Goal: Information Seeking & Learning: Learn about a topic

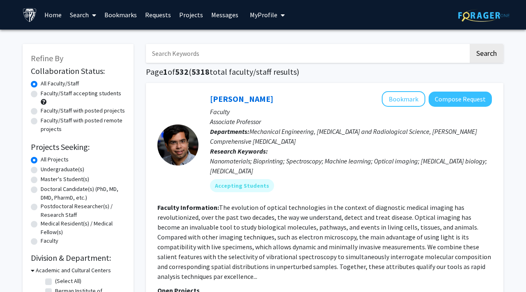
click at [290, 51] on input "Search Keywords" at bounding box center [307, 53] width 322 height 19
type input "maternal"
click at [470, 44] on button "Search" at bounding box center [487, 53] width 34 height 19
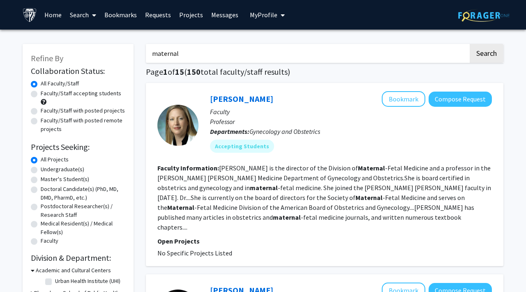
click at [387, 193] on section "Faculty Information: [PERSON_NAME] is the director of the Division of Maternal …" at bounding box center [324, 197] width 334 height 69
click at [256, 100] on link "[PERSON_NAME]" at bounding box center [241, 99] width 63 height 10
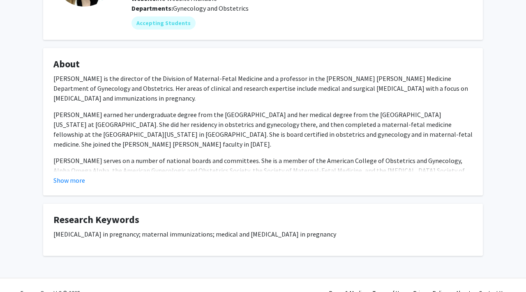
scroll to position [101, 0]
click at [97, 182] on div "Show more" at bounding box center [262, 180] width 419 height 10
click at [84, 180] on button "Show more" at bounding box center [69, 180] width 32 height 10
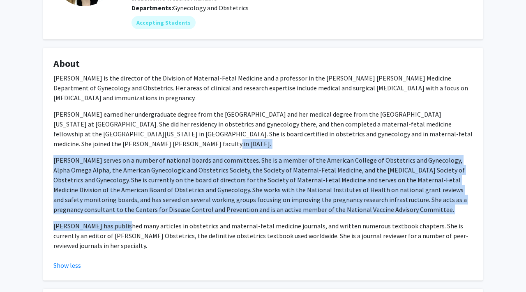
drag, startPoint x: 136, startPoint y: 142, endPoint x: 117, endPoint y: 230, distance: 90.6
click at [117, 230] on div "[PERSON_NAME] is the director of the Division of Maternal-Fetal Medicine and a …" at bounding box center [262, 161] width 419 height 177
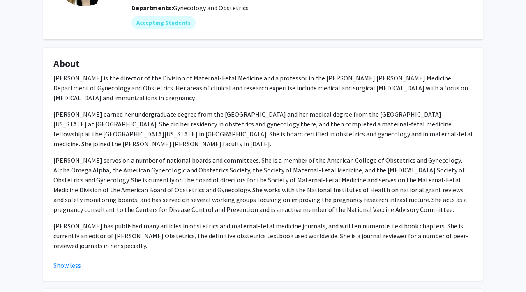
click at [134, 230] on p "[PERSON_NAME] has published many articles in obstetrics and maternal-fetal medi…" at bounding box center [262, 236] width 419 height 30
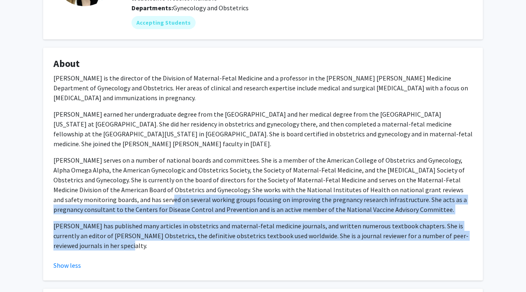
drag, startPoint x: 137, startPoint y: 244, endPoint x: 97, endPoint y: 200, distance: 59.3
click at [97, 200] on div "[PERSON_NAME] is the director of the Division of Maternal-Fetal Medicine and a …" at bounding box center [262, 161] width 419 height 177
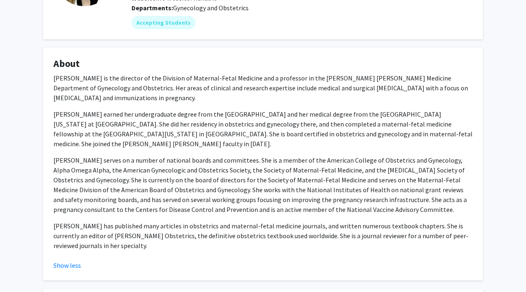
click at [97, 191] on p "[PERSON_NAME] serves on a number of national boards and committees. She is a me…" at bounding box center [262, 184] width 419 height 59
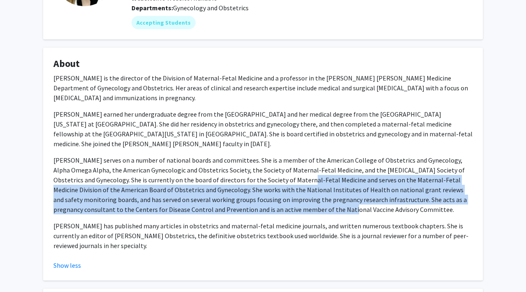
drag, startPoint x: 268, startPoint y: 177, endPoint x: 268, endPoint y: 214, distance: 37.4
click at [268, 214] on p "[PERSON_NAME] serves on a number of national boards and committees. She is a me…" at bounding box center [262, 184] width 419 height 59
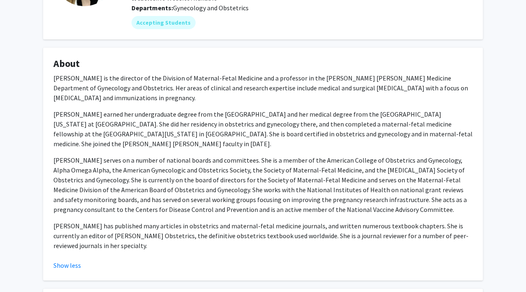
click at [216, 159] on p "[PERSON_NAME] serves on a number of national boards and committees. She is a me…" at bounding box center [262, 184] width 419 height 59
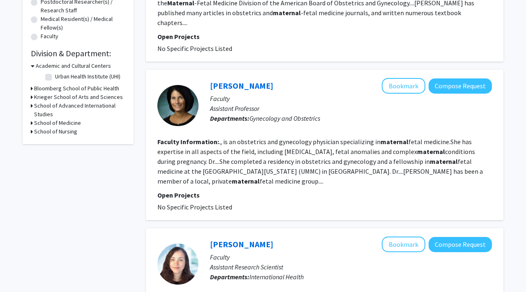
scroll to position [231, 0]
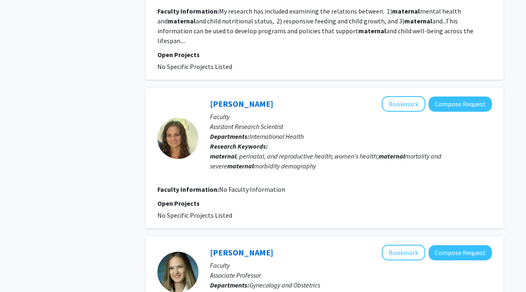
scroll to position [673, 0]
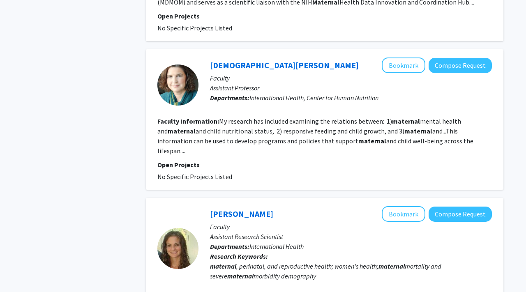
scroll to position [563, 0]
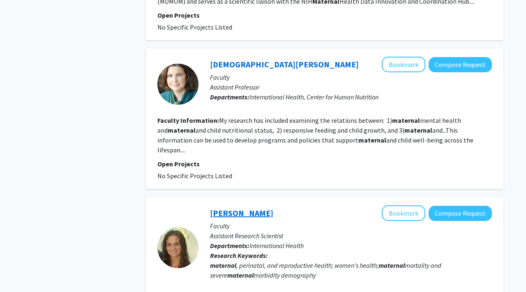
click at [233, 208] on link "[PERSON_NAME]" at bounding box center [241, 213] width 63 height 10
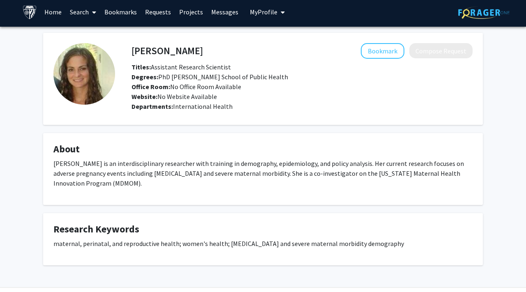
scroll to position [5, 0]
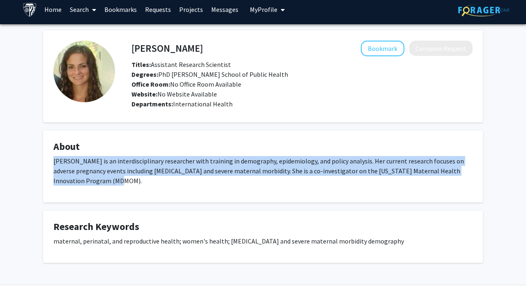
drag, startPoint x: 120, startPoint y: 176, endPoint x: 47, endPoint y: 159, distance: 74.3
click at [47, 159] on fg-card "About [PERSON_NAME] is an interdisciplinary researcher with training in demogra…" at bounding box center [263, 167] width 440 height 72
click at [44, 161] on fg-card "About [PERSON_NAME] is an interdisciplinary researcher with training in demogra…" at bounding box center [263, 167] width 440 height 72
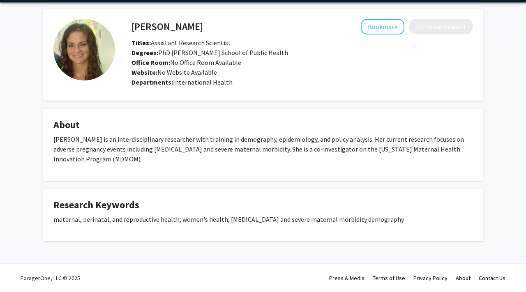
scroll to position [13, 0]
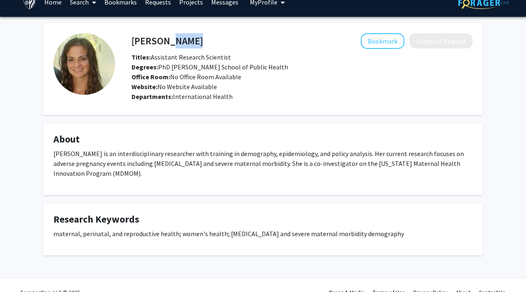
drag, startPoint x: 202, startPoint y: 46, endPoint x: 162, endPoint y: 45, distance: 39.8
click at [162, 45] on div "[PERSON_NAME] Bookmark Compose Request" at bounding box center [301, 41] width 353 height 16
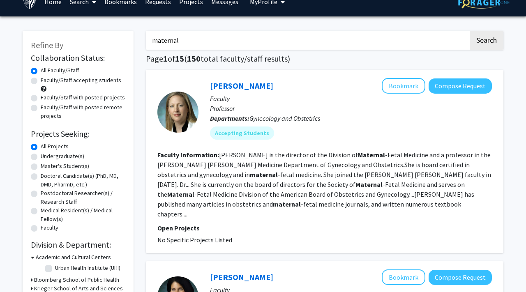
scroll to position [16, 0]
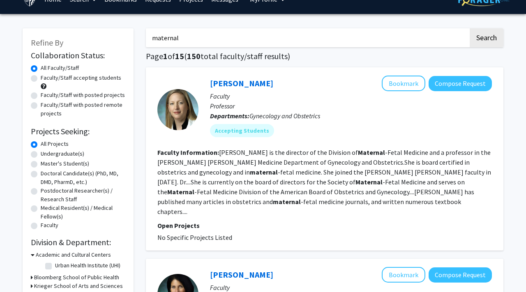
click at [49, 154] on label "Undergraduate(s)" at bounding box center [63, 154] width 44 height 9
click at [46, 154] on input "Undergraduate(s)" at bounding box center [43, 152] width 5 height 5
radio input "true"
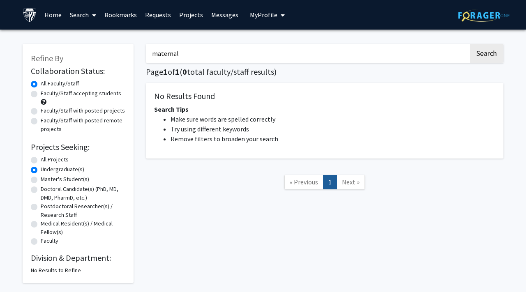
click at [41, 159] on label "All Projects" at bounding box center [55, 159] width 28 height 9
click at [41, 159] on input "All Projects" at bounding box center [43, 157] width 5 height 5
radio input "true"
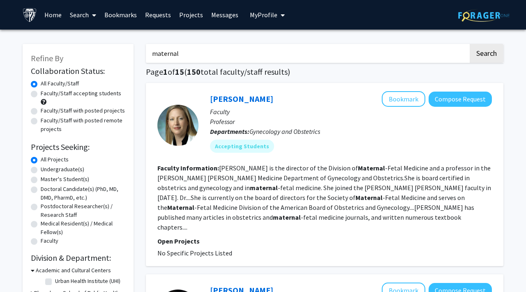
drag, startPoint x: 184, startPoint y: 52, endPoint x: 135, endPoint y: 50, distance: 48.9
click at [470, 44] on button "Search" at bounding box center [487, 53] width 34 height 19
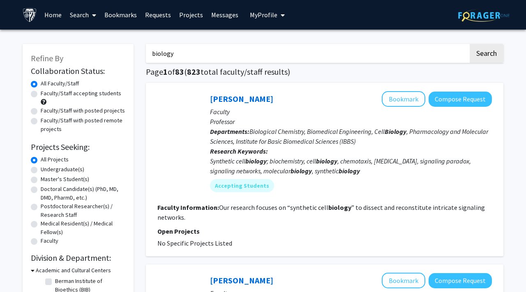
drag, startPoint x: 309, startPoint y: 71, endPoint x: 281, endPoint y: 71, distance: 27.9
click at [281, 71] on h1 "Page 1 of 83 ( 823 total faculty/staff results)" at bounding box center [324, 72] width 357 height 10
click at [306, 71] on h1 "Page 1 of 83 ( 823 total faculty/staff results)" at bounding box center [324, 72] width 357 height 10
drag, startPoint x: 303, startPoint y: 72, endPoint x: 296, endPoint y: 72, distance: 7.0
click at [298, 72] on h1 "Page 1 of 83 ( 823 total faculty/staff results)" at bounding box center [324, 72] width 357 height 10
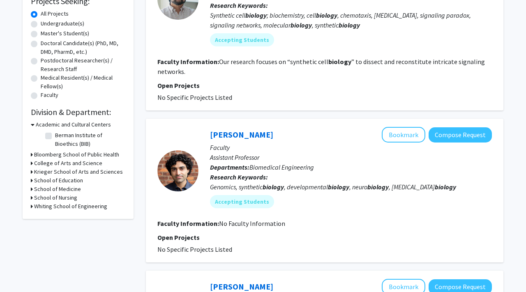
scroll to position [183, 0]
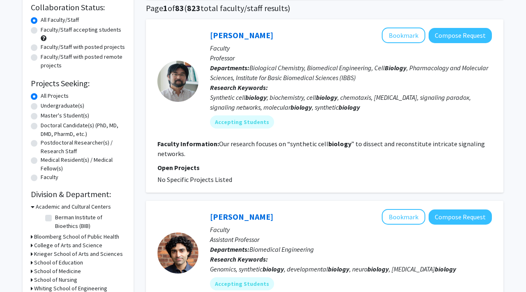
scroll to position [0, 0]
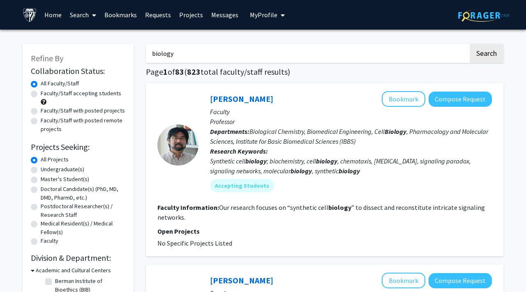
click at [235, 58] on input "biology" at bounding box center [307, 53] width 322 height 19
type input "biology immigrant"
click at [470, 44] on button "Search" at bounding box center [487, 53] width 34 height 19
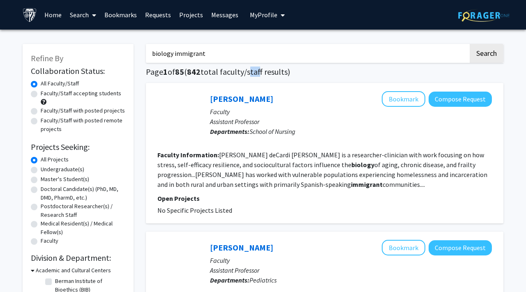
drag, startPoint x: 259, startPoint y: 69, endPoint x: 250, endPoint y: 71, distance: 9.5
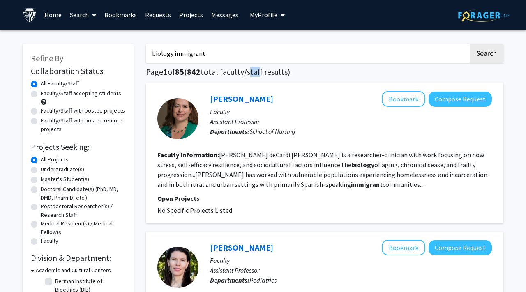
click at [251, 71] on h1 "Page 1 of 85 ( 842 total faculty/staff results)" at bounding box center [324, 72] width 357 height 10
click at [231, 70] on h1 "Page 1 of 85 ( 842 total faculty/staff results)" at bounding box center [324, 72] width 357 height 10
click at [229, 100] on link "[PERSON_NAME]" at bounding box center [241, 99] width 63 height 10
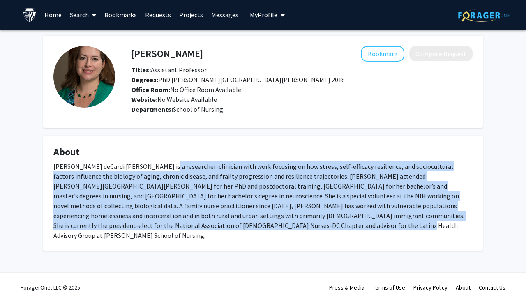
drag, startPoint x: 157, startPoint y: 169, endPoint x: 144, endPoint y: 236, distance: 67.7
click at [144, 236] on fg-card "About [PERSON_NAME] deCardi [PERSON_NAME] is a researcher-clinician with work f…" at bounding box center [263, 193] width 440 height 115
click at [161, 223] on div "[PERSON_NAME] deCardi [PERSON_NAME] is a researcher-clinician with work focusin…" at bounding box center [262, 200] width 419 height 79
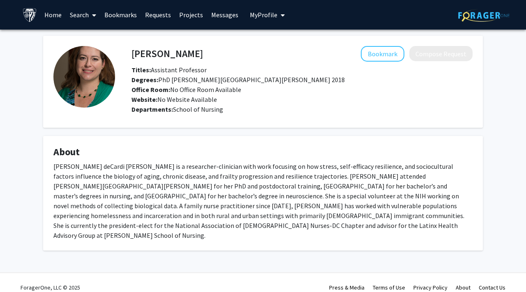
click at [20, 189] on div "[PERSON_NAME] Bookmark Compose Request Titles: Assistant Professor Degrees: PhD…" at bounding box center [263, 154] width 526 height 248
click at [23, 186] on div "[PERSON_NAME] Bookmark Compose Request Titles: Assistant Professor Degrees: PhD…" at bounding box center [263, 154] width 526 height 248
click at [39, 184] on div "[PERSON_NAME] Bookmark Compose Request Titles: Assistant Professor Degrees: PhD…" at bounding box center [263, 143] width 452 height 215
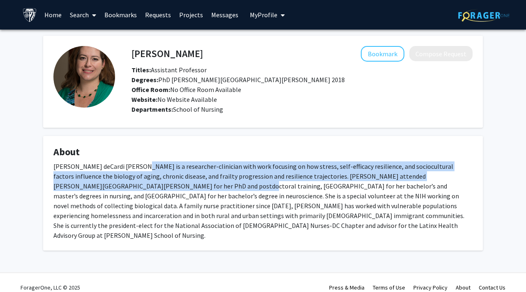
drag, startPoint x: 130, startPoint y: 166, endPoint x: 130, endPoint y: 181, distance: 15.2
click at [130, 181] on div "[PERSON_NAME] deCardi [PERSON_NAME] is a researcher-clinician with work focusin…" at bounding box center [262, 200] width 419 height 79
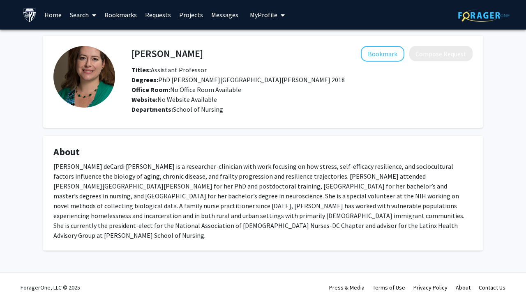
click at [145, 190] on div "[PERSON_NAME] deCardi [PERSON_NAME] is a researcher-clinician with work focusin…" at bounding box center [262, 200] width 419 height 79
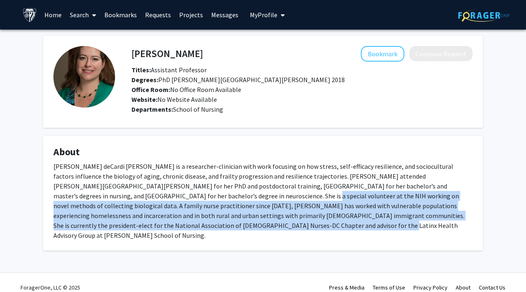
drag, startPoint x: 144, startPoint y: 200, endPoint x: 137, endPoint y: 223, distance: 23.3
click at [137, 223] on div "[PERSON_NAME] deCardi [PERSON_NAME] is a researcher-clinician with work focusin…" at bounding box center [262, 200] width 419 height 79
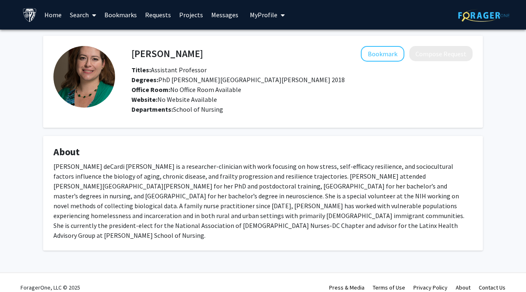
click at [41, 179] on div "[PERSON_NAME] Bookmark Compose Request Titles: Assistant Professor Degrees: PhD…" at bounding box center [263, 143] width 452 height 215
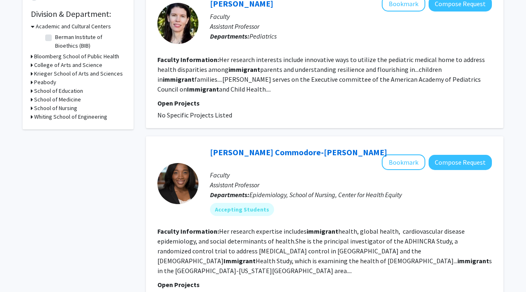
scroll to position [244, 0]
drag, startPoint x: 141, startPoint y: 196, endPoint x: 131, endPoint y: 194, distance: 10.8
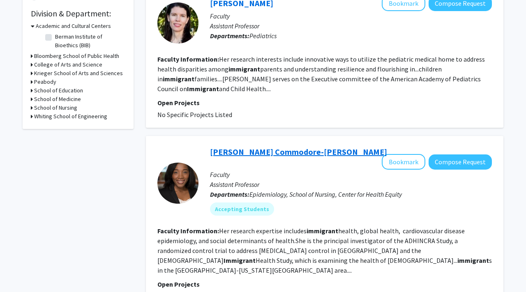
click at [252, 150] on link "[PERSON_NAME] Commodore-[PERSON_NAME]" at bounding box center [298, 152] width 177 height 10
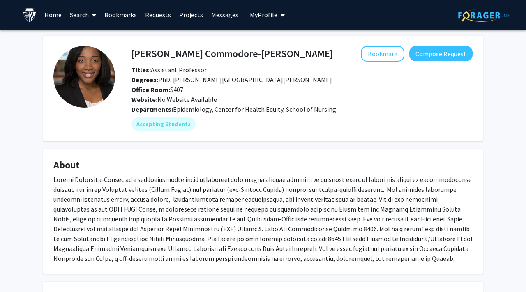
scroll to position [6, 0]
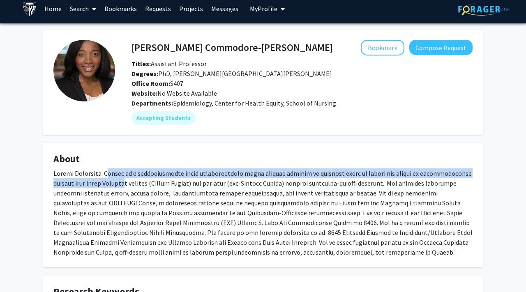
drag, startPoint x: 117, startPoint y: 170, endPoint x: 125, endPoint y: 185, distance: 16.5
click at [125, 186] on div at bounding box center [262, 212] width 419 height 89
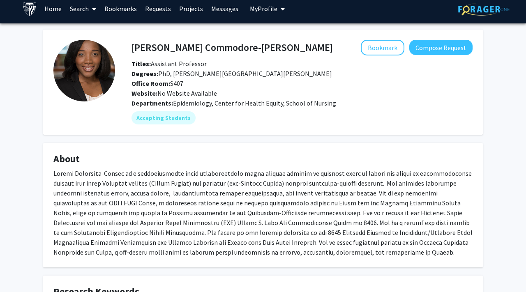
click at [154, 193] on div at bounding box center [262, 212] width 419 height 89
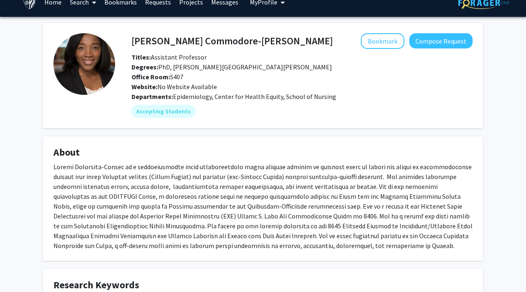
scroll to position [9, 0]
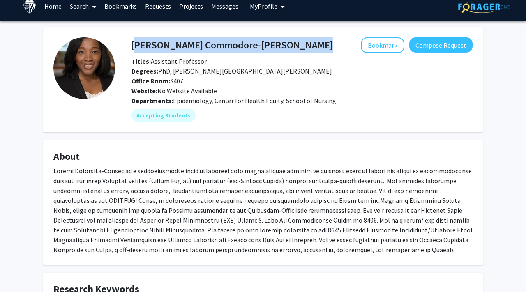
drag, startPoint x: 130, startPoint y: 49, endPoint x: 132, endPoint y: 41, distance: 8.6
click at [132, 41] on div "[PERSON_NAME]-[PERSON_NAME] Bookmark Compose Request" at bounding box center [301, 45] width 353 height 16
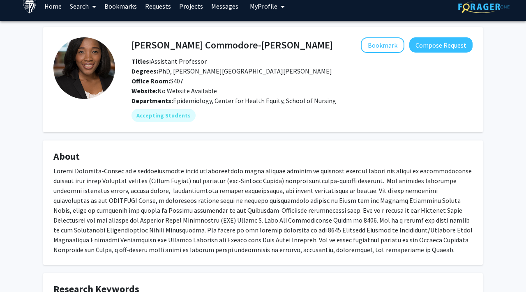
click at [135, 53] on div "[PERSON_NAME]-[PERSON_NAME] Bookmark Compose Request Titles: Assistant Professo…" at bounding box center [301, 66] width 353 height 58
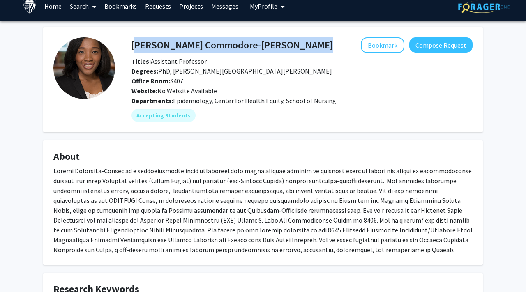
drag, startPoint x: 131, startPoint y: 46, endPoint x: 257, endPoint y: 41, distance: 125.4
click at [257, 41] on div "[PERSON_NAME]-[PERSON_NAME] Bookmark Compose Request" at bounding box center [301, 45] width 353 height 16
copy h4 "[PERSON_NAME] Commodore-[PERSON_NAME]"
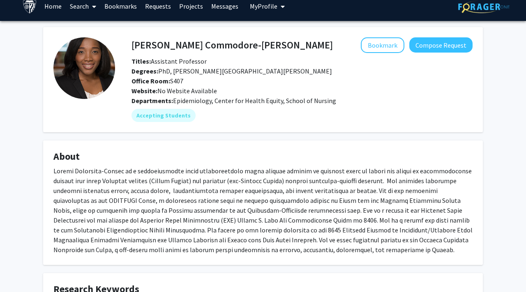
click at [392, 131] on fg-card "[PERSON_NAME]-[PERSON_NAME] Bookmark Compose Request Titles: Assistant Professo…" at bounding box center [263, 79] width 440 height 105
click at [367, 173] on div at bounding box center [262, 210] width 419 height 89
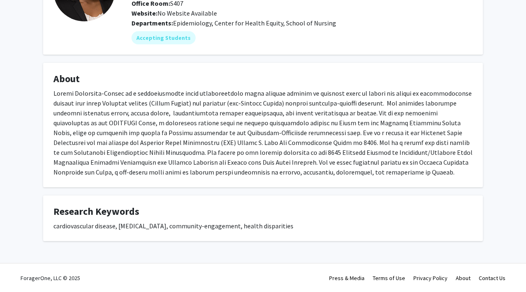
scroll to position [0, 0]
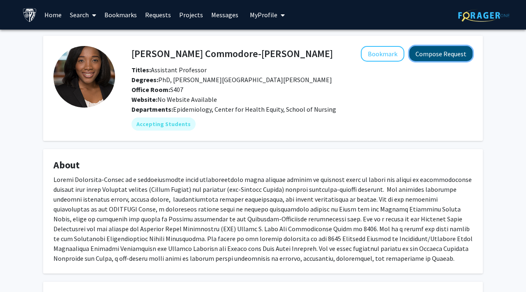
click at [419, 55] on button "Compose Request" at bounding box center [440, 53] width 63 height 15
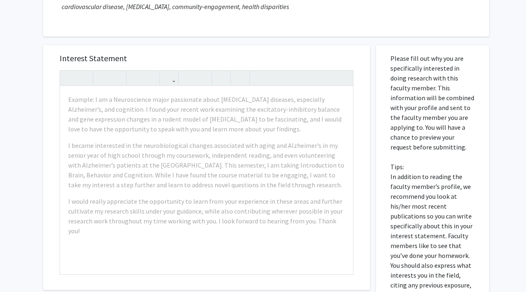
scroll to position [128, 0]
click at [202, 37] on div "Interest Statement Example: I am a Neuroscience major passionate about [MEDICAL…" at bounding box center [206, 222] width 339 height 371
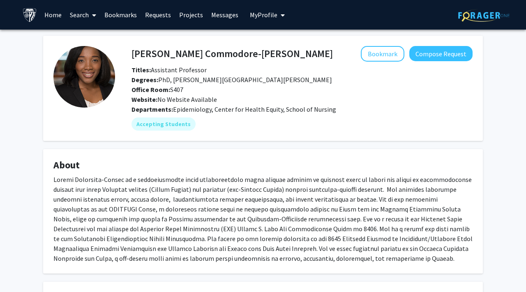
click at [508, 149] on div "[PERSON_NAME]-[PERSON_NAME] Bookmark Compose Request Titles: Assistant Professo…" at bounding box center [263, 192] width 526 height 325
click at [502, 141] on div "[PERSON_NAME]-[PERSON_NAME] Bookmark Compose Request Titles: Assistant Professo…" at bounding box center [263, 192] width 526 height 325
click at [424, 56] on button "Compose Request" at bounding box center [440, 53] width 63 height 15
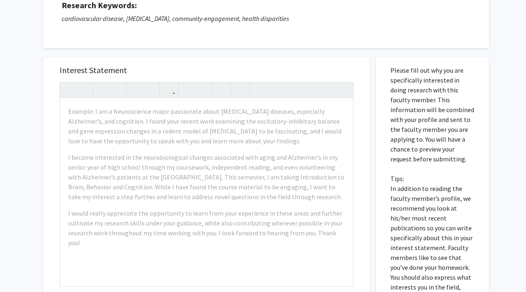
scroll to position [142, 0]
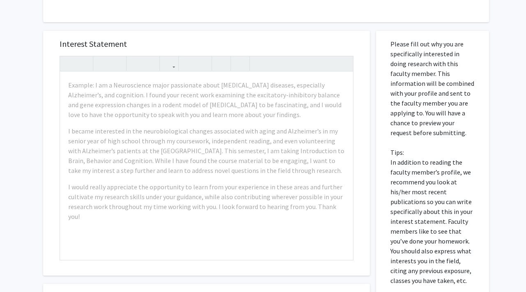
click at [42, 115] on div "Interest Statement Example: I am a Neuroscience major passionate about [MEDICAL…" at bounding box center [206, 208] width 339 height 371
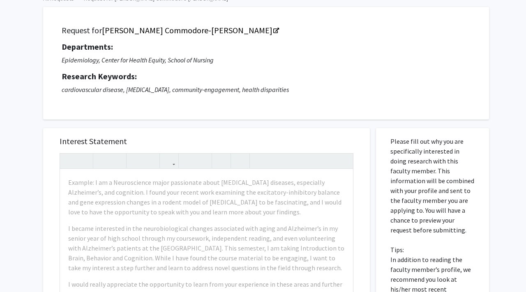
scroll to position [0, 0]
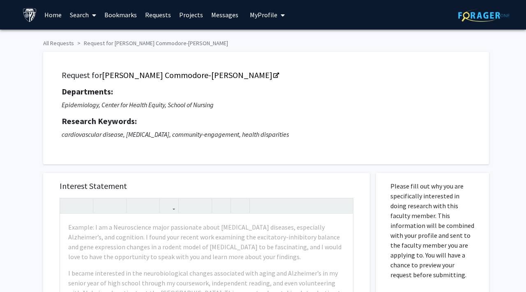
click at [363, 182] on div "Interest Statement Example: I am a Neuroscience major passionate about [MEDICAL…" at bounding box center [206, 295] width 327 height 245
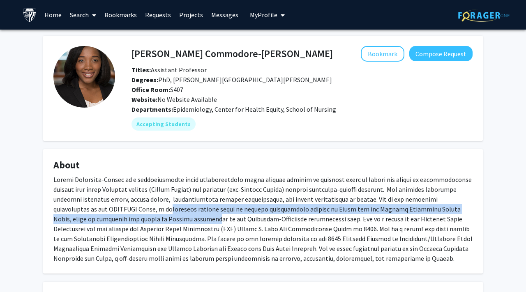
drag, startPoint x: 114, startPoint y: 212, endPoint x: 129, endPoint y: 219, distance: 17.3
click at [129, 219] on div at bounding box center [262, 219] width 419 height 89
click at [39, 219] on div "[PERSON_NAME]-[PERSON_NAME] Bookmark Compose Request Titles: Assistant Professo…" at bounding box center [263, 182] width 452 height 292
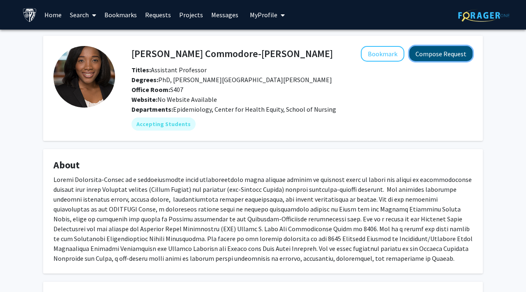
click at [445, 51] on button "Compose Request" at bounding box center [440, 53] width 63 height 15
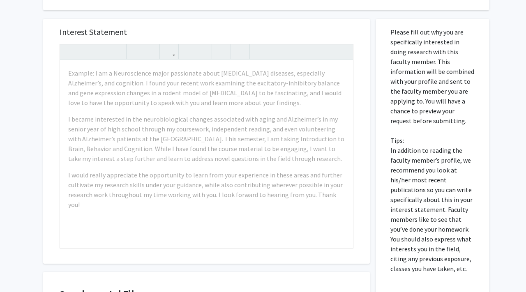
scroll to position [166, 0]
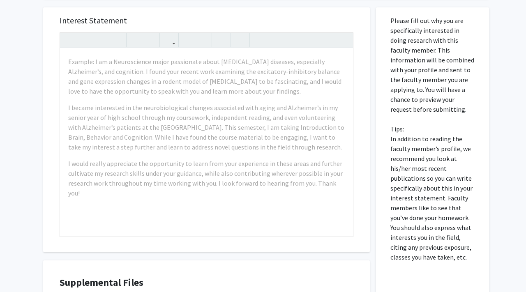
click at [40, 161] on div "Interest Statement Example: I am a Neuroscience major passionate about [MEDICAL…" at bounding box center [206, 184] width 339 height 371
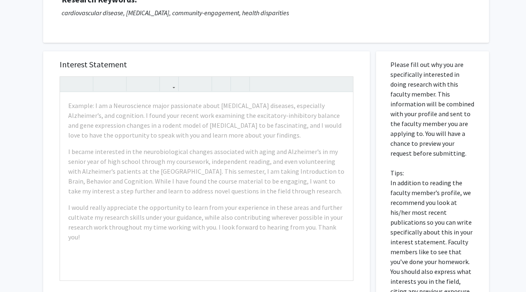
scroll to position [158, 0]
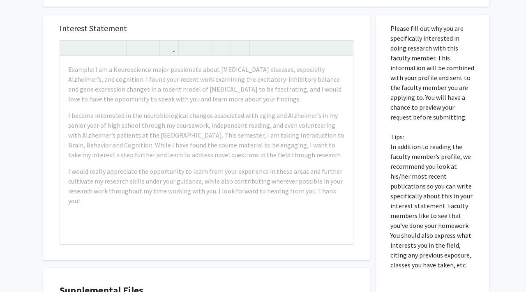
click at [43, 154] on div "Interest Statement Example: I am a Neuroscience major passionate about [MEDICAL…" at bounding box center [206, 192] width 339 height 371
click at [35, 157] on div "All Requests Request for [PERSON_NAME] Commodore-[PERSON_NAME] Request for [PER…" at bounding box center [263, 134] width 526 height 525
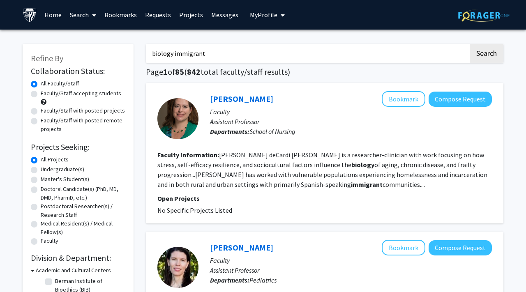
drag, startPoint x: 232, startPoint y: 60, endPoint x: 110, endPoint y: 47, distance: 123.1
type input "[PERSON_NAME]"
click at [470, 44] on button "Search" at bounding box center [487, 53] width 34 height 19
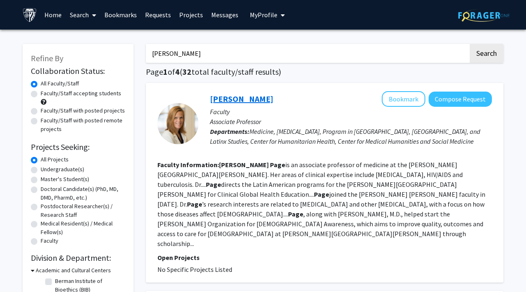
click at [234, 100] on link "[PERSON_NAME]" at bounding box center [241, 99] width 63 height 10
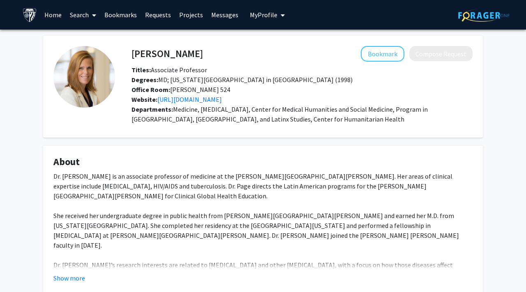
click at [243, 137] on fg-card "[PERSON_NAME] Bookmark Compose Request Titles: Associate Professor Degrees: MD;…" at bounding box center [263, 87] width 440 height 102
drag, startPoint x: 241, startPoint y: 136, endPoint x: 232, endPoint y: 138, distance: 9.5
click at [232, 138] on div "[PERSON_NAME] Bookmark Compose Request Titles: Associate Professor Degrees: MD;…" at bounding box center [263, 223] width 452 height 375
click at [198, 176] on div "Dr. [PERSON_NAME] is an associate professor of medicine at the [PERSON_NAME][GE…" at bounding box center [262, 255] width 419 height 168
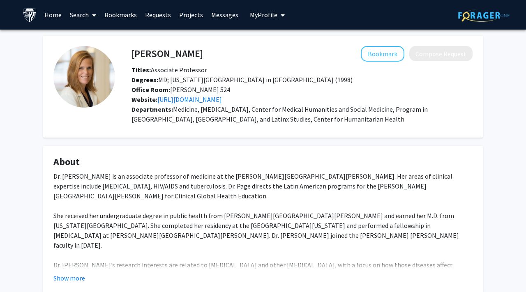
click at [8, 162] on div "[PERSON_NAME] Bookmark Compose Request Titles: Associate Professor Degrees: MD;…" at bounding box center [263, 234] width 526 height 408
click at [42, 174] on div "[PERSON_NAME] Bookmark Compose Request Titles: Associate Professor Degrees: MD;…" at bounding box center [263, 223] width 452 height 375
click at [38, 176] on div "[PERSON_NAME] Bookmark Compose Request Titles: Associate Professor Degrees: MD;…" at bounding box center [263, 223] width 452 height 375
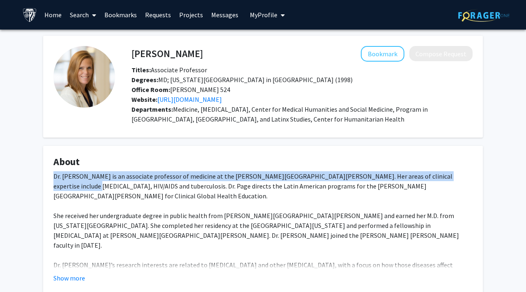
drag, startPoint x: 38, startPoint y: 175, endPoint x: 37, endPoint y: 191, distance: 15.6
click at [37, 191] on div "[PERSON_NAME] Bookmark Compose Request Titles: Associate Professor Degrees: MD;…" at bounding box center [263, 223] width 452 height 375
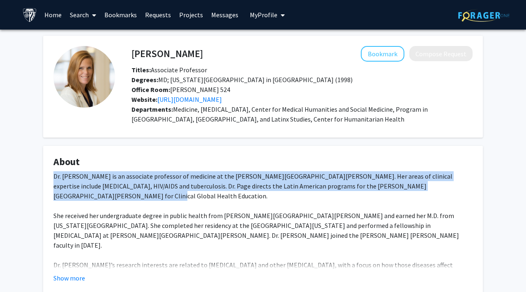
click at [37, 191] on div "[PERSON_NAME] Bookmark Compose Request Titles: Associate Professor Degrees: MD;…" at bounding box center [263, 223] width 452 height 375
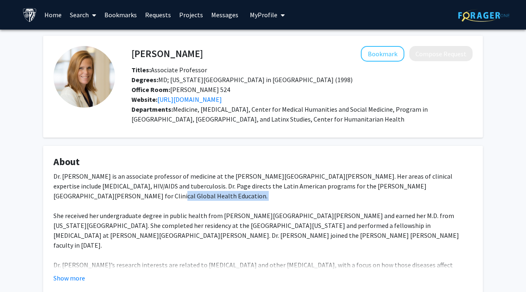
drag, startPoint x: 37, startPoint y: 191, endPoint x: 29, endPoint y: 204, distance: 14.9
click at [29, 204] on div "[PERSON_NAME] Bookmark Compose Request Titles: Associate Professor Degrees: MD;…" at bounding box center [263, 234] width 526 height 408
click at [57, 200] on div "Dr. [PERSON_NAME] is an associate professor of medicine at the [PERSON_NAME][GE…" at bounding box center [262, 255] width 419 height 168
click at [43, 198] on fg-card "About Dr. [PERSON_NAME] is an associate professor of medicine at the [PERSON_NA…" at bounding box center [263, 219] width 440 height 147
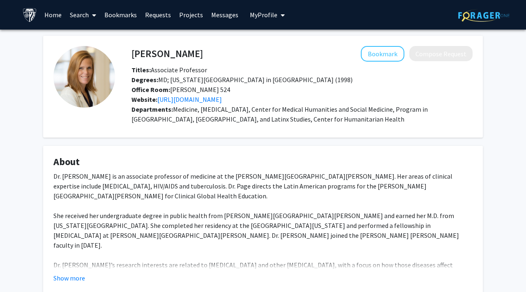
click at [43, 198] on fg-card "About Dr. [PERSON_NAME] is an associate professor of medicine at the [PERSON_NA…" at bounding box center [263, 219] width 440 height 147
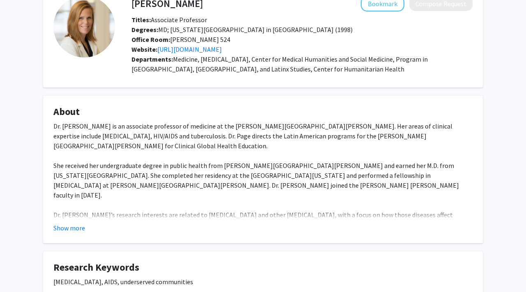
scroll to position [53, 0]
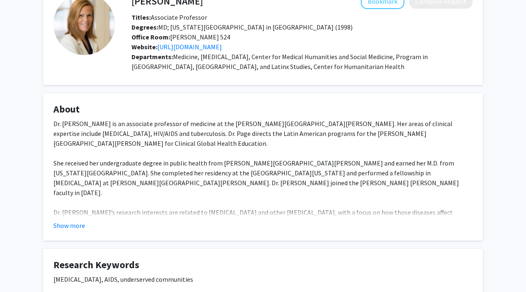
click at [44, 178] on fg-card "About Dr. [PERSON_NAME] is an associate professor of medicine at the [PERSON_NA…" at bounding box center [263, 166] width 440 height 147
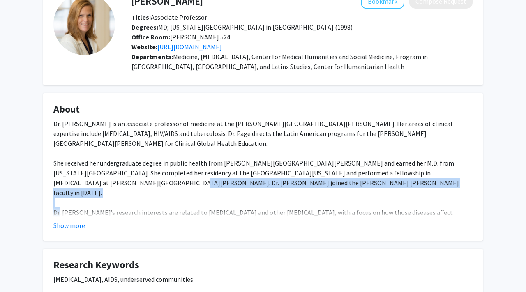
drag, startPoint x: 44, startPoint y: 178, endPoint x: 60, endPoint y: 200, distance: 27.0
click at [60, 200] on fg-card "About Dr. [PERSON_NAME] is an associate professor of medicine at the [PERSON_NA…" at bounding box center [263, 166] width 440 height 147
click at [60, 200] on div "Dr. [PERSON_NAME] is an associate professor of medicine at the [PERSON_NAME][GE…" at bounding box center [262, 203] width 419 height 168
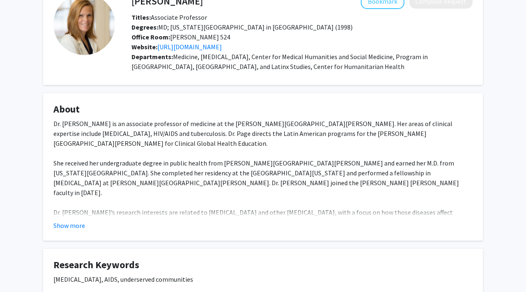
click at [67, 219] on fg-read-more "Dr. [PERSON_NAME] is an associate professor of medicine at the [PERSON_NAME][GE…" at bounding box center [262, 175] width 419 height 112
click at [67, 223] on button "Show more" at bounding box center [69, 226] width 32 height 10
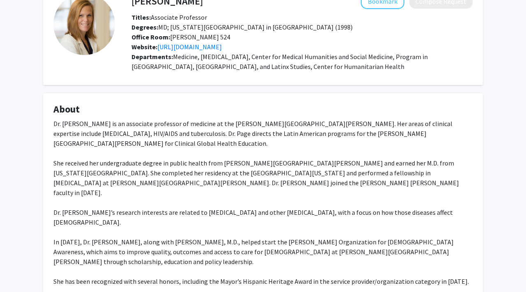
click at [18, 180] on div "[PERSON_NAME] Bookmark Compose Request Titles: Associate Professor Degrees: MD;…" at bounding box center [263, 215] width 526 height 477
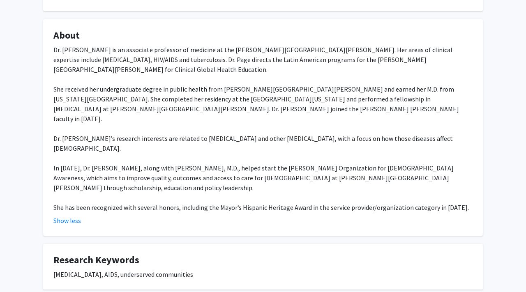
scroll to position [0, 0]
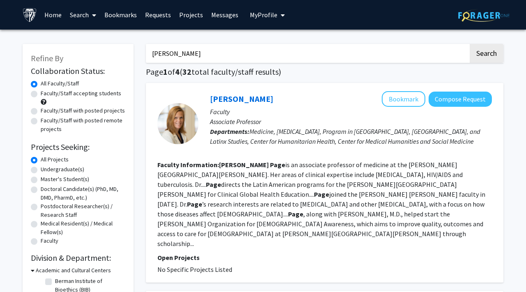
drag, startPoint x: 191, startPoint y: 53, endPoint x: 126, endPoint y: 53, distance: 64.9
type input "[PERSON_NAME]"
click at [470, 44] on button "Search" at bounding box center [487, 53] width 34 height 19
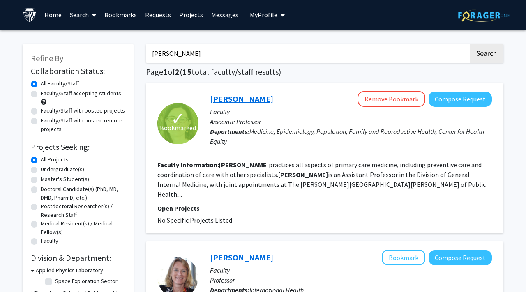
click at [246, 100] on link "[PERSON_NAME]" at bounding box center [241, 99] width 63 height 10
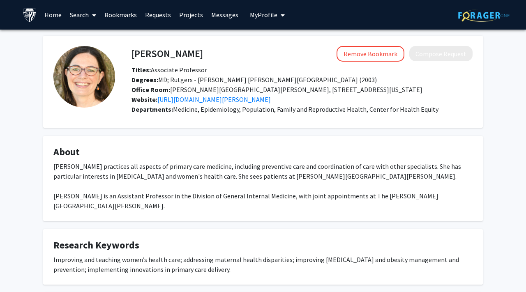
click at [261, 124] on fg-card "[PERSON_NAME] Remove Bookmark Compose Request Titles: Associate Professor Degre…" at bounding box center [263, 82] width 440 height 92
click at [253, 141] on fg-card "About [PERSON_NAME] practices all aspects of primary care medicine, including p…" at bounding box center [263, 178] width 440 height 85
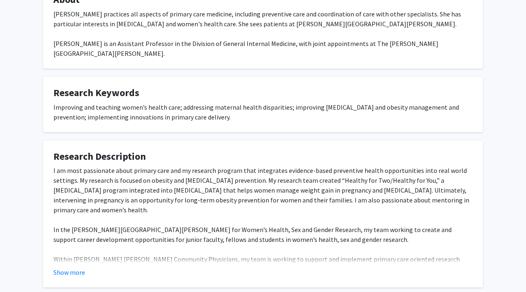
scroll to position [171, 0]
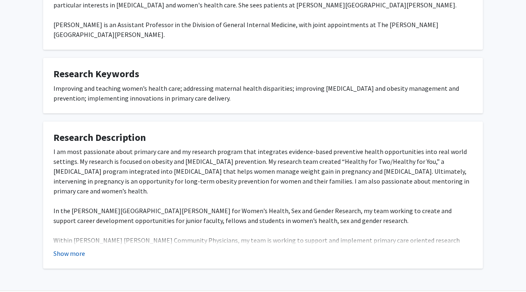
click at [75, 249] on button "Show more" at bounding box center [69, 254] width 32 height 10
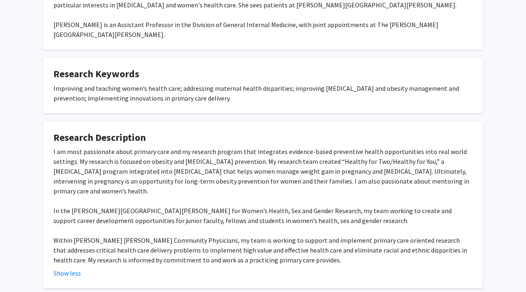
click at [64, 225] on div "I am most passionate about primary care and my research program that integrates…" at bounding box center [262, 206] width 419 height 118
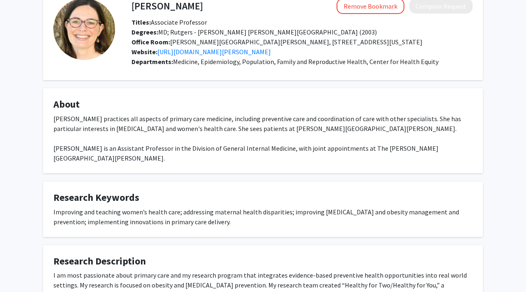
scroll to position [37, 0]
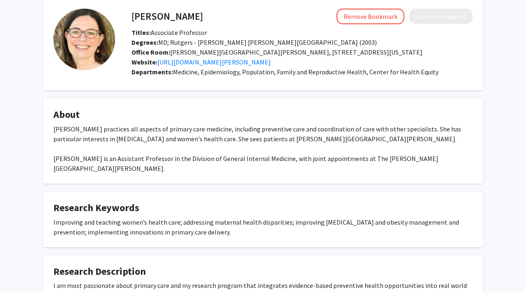
click at [159, 110] on h4 "About" at bounding box center [262, 115] width 419 height 12
drag, startPoint x: 159, startPoint y: 110, endPoint x: 150, endPoint y: 134, distance: 26.0
click at [150, 134] on fg-card "About [PERSON_NAME] practices all aspects of primary care medicine, including p…" at bounding box center [263, 141] width 440 height 85
click at [144, 145] on div "[PERSON_NAME] practices all aspects of primary care medicine, including prevent…" at bounding box center [262, 148] width 419 height 49
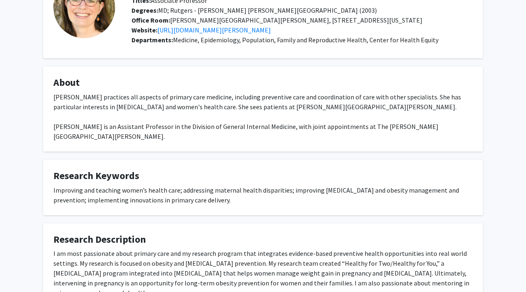
scroll to position [70, 0]
click at [141, 127] on div "[PERSON_NAME] practices all aspects of primary care medicine, including prevent…" at bounding box center [262, 116] width 419 height 49
drag, startPoint x: 141, startPoint y: 127, endPoint x: 131, endPoint y: 142, distance: 18.1
click at [131, 142] on fg-card "About [PERSON_NAME] practices all aspects of primary care medicine, including p…" at bounding box center [263, 108] width 440 height 85
click at [45, 137] on fg-card "About [PERSON_NAME] practices all aspects of primary care medicine, including p…" at bounding box center [263, 108] width 440 height 85
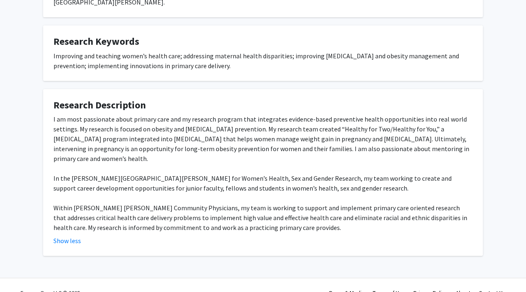
scroll to position [204, 0]
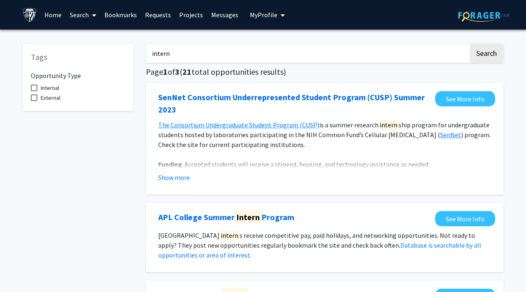
scroll to position [922, 0]
